Goal: Task Accomplishment & Management: Manage account settings

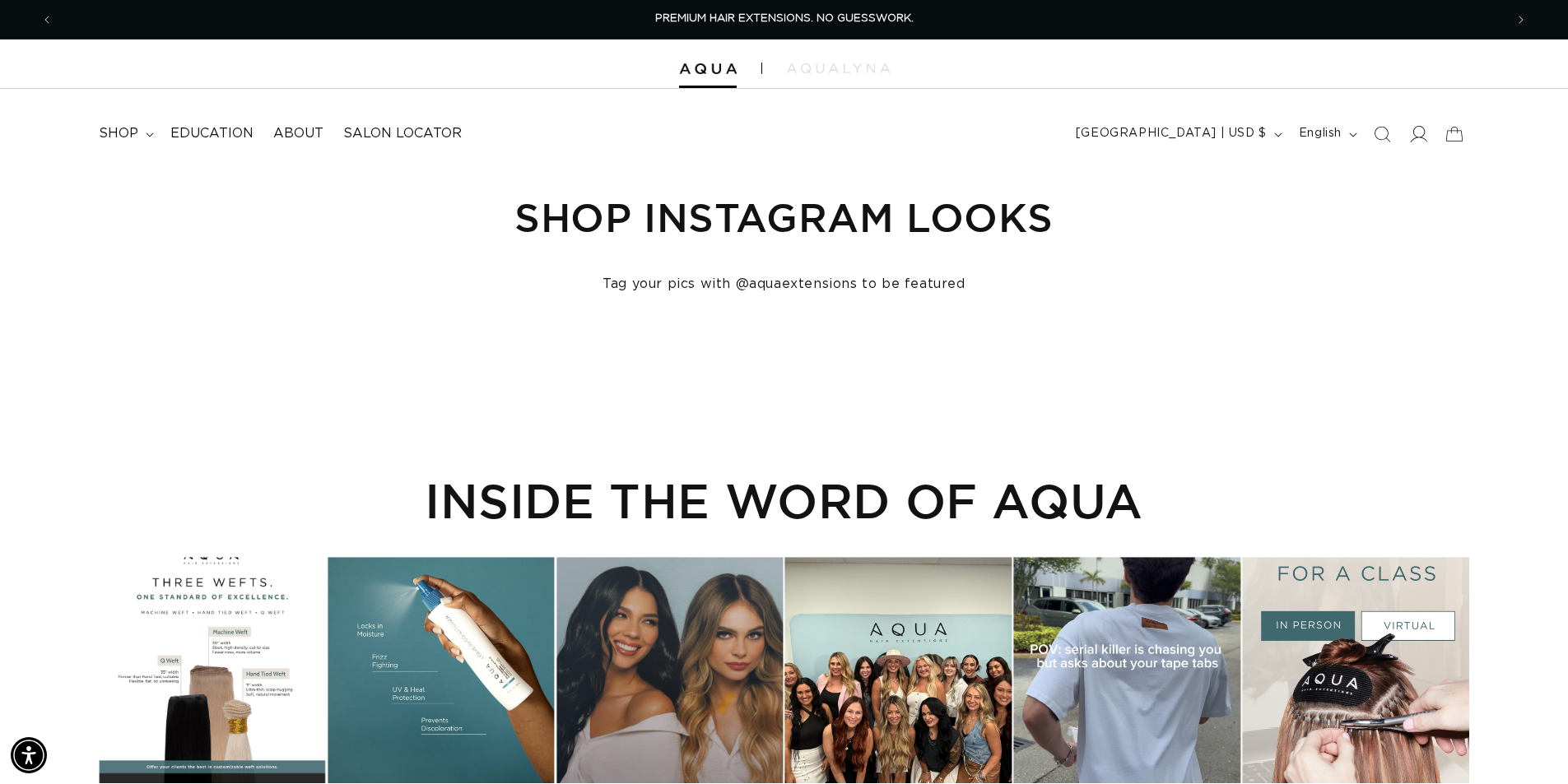
click at [1418, 128] on icon at bounding box center [1417, 134] width 18 height 18
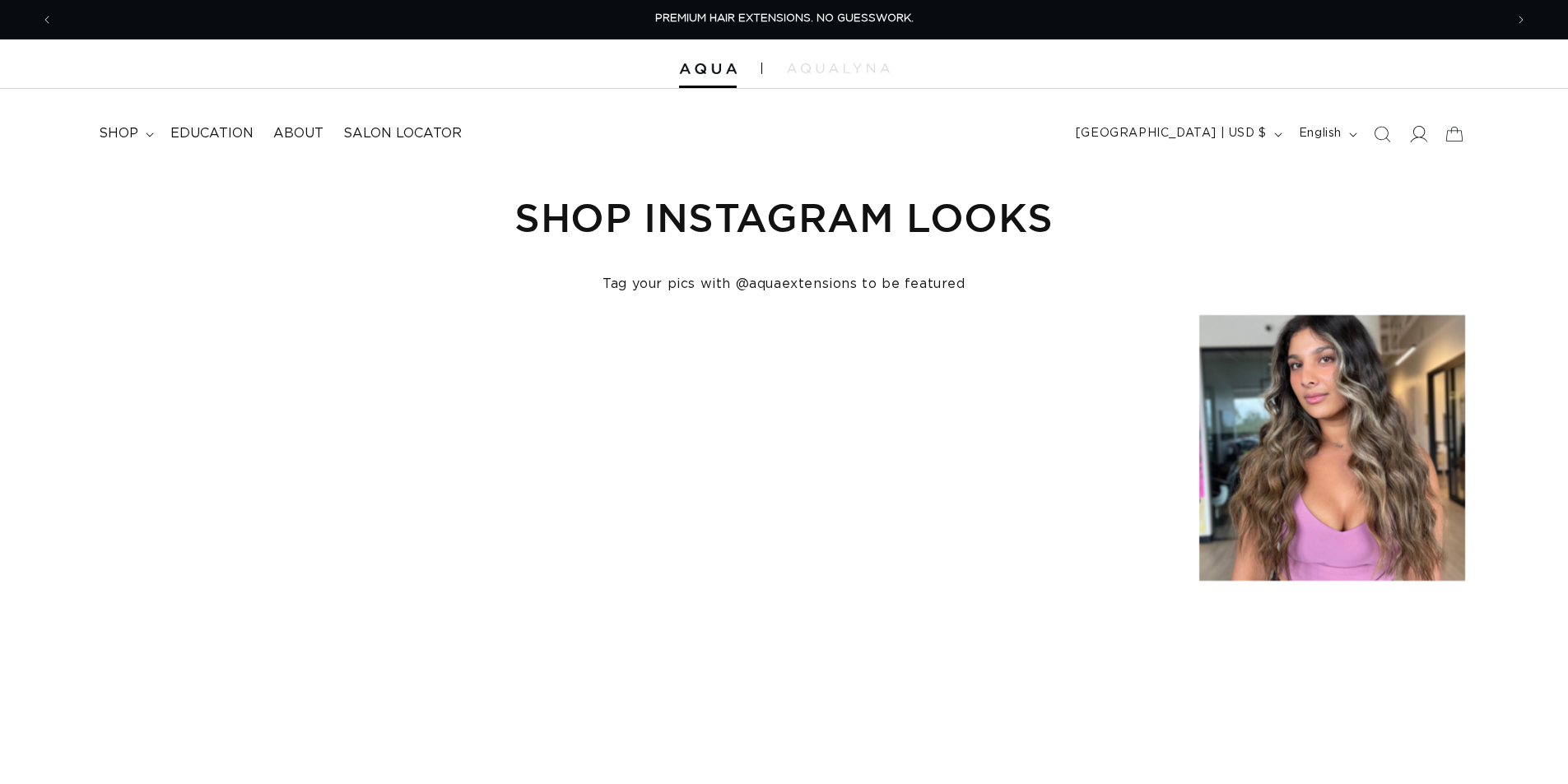
click at [1416, 130] on icon at bounding box center [1417, 134] width 18 height 18
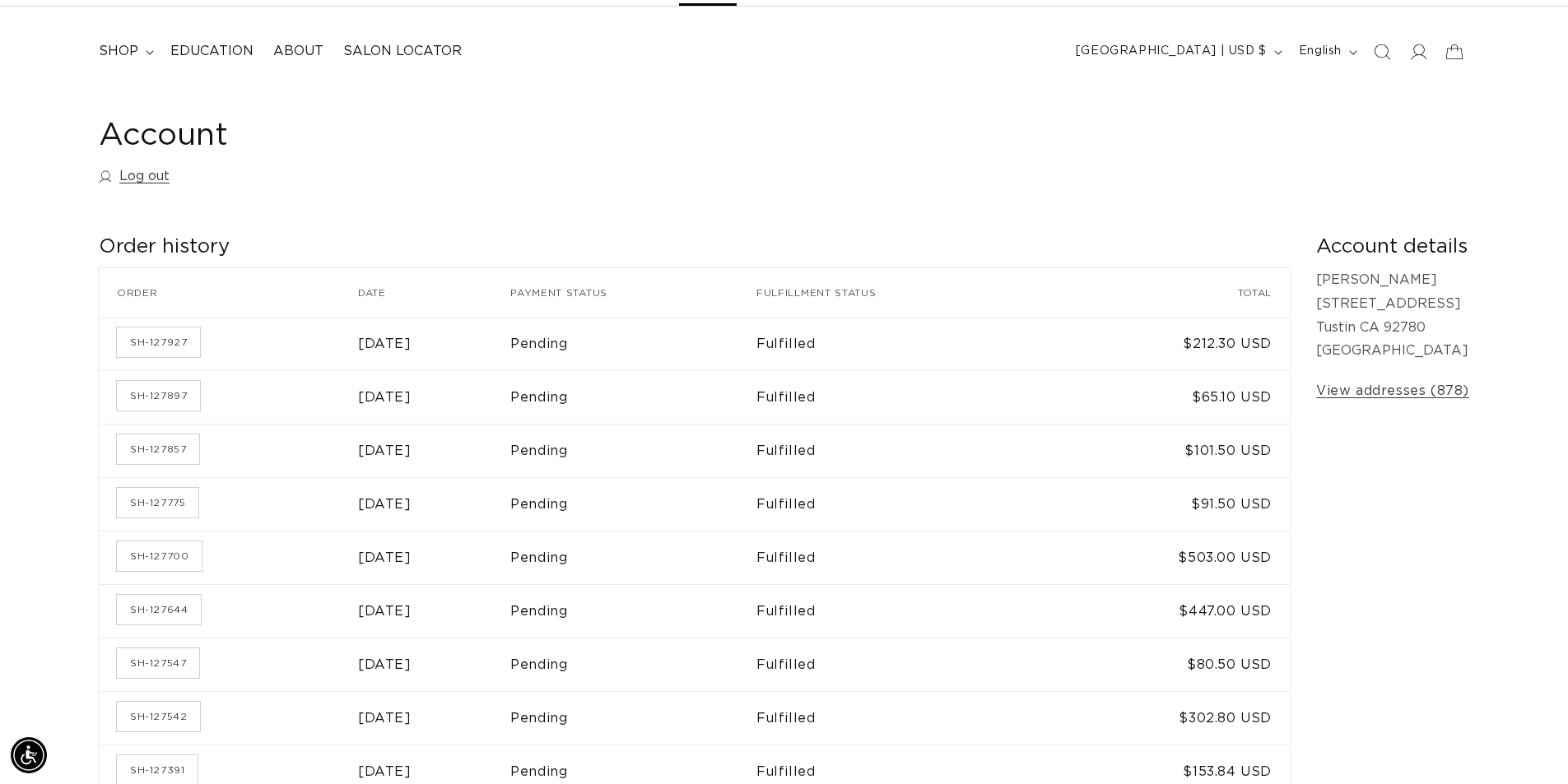
scroll to position [165, 0]
